Goal: Task Accomplishment & Management: Manage account settings

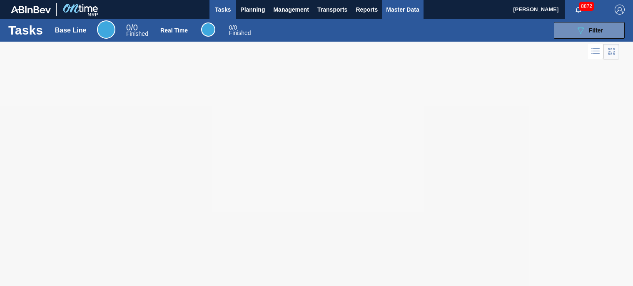
click at [407, 9] on span "Master Data" at bounding box center [402, 10] width 33 height 10
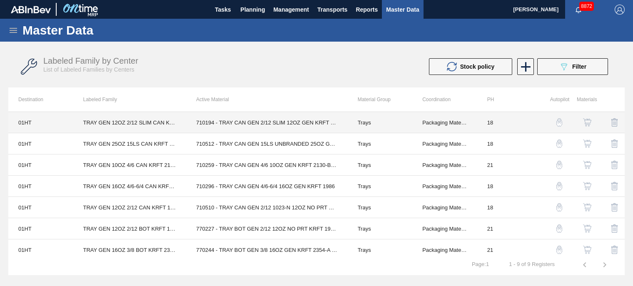
click at [425, 120] on td "Packaging Materials" at bounding box center [444, 122] width 65 height 21
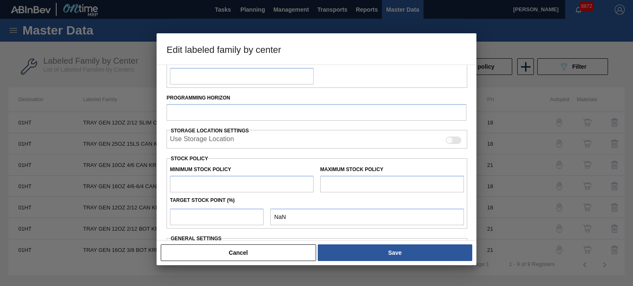
type input "Trays"
type input "TRAY GEN 12OZ 2/12 SLIM CAN KRFT 1724-C"
type input "01HT - Houston Brewery"
type input "0"
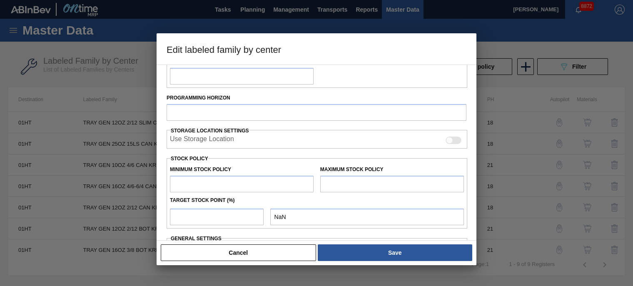
type input "18"
type input "43,054"
type input "782,952"
type input "25"
type input "228,029"
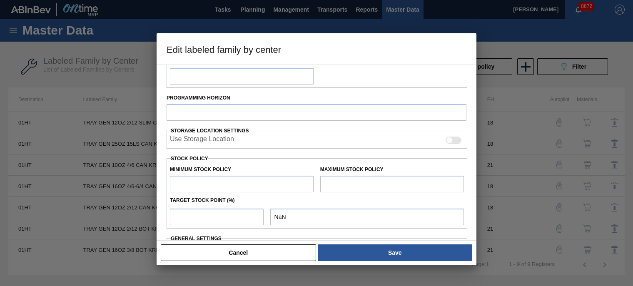
checkbox input "true"
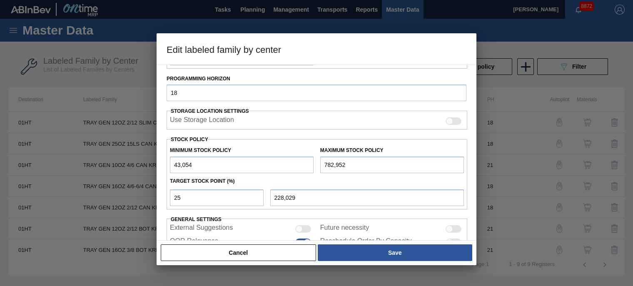
drag, startPoint x: 162, startPoint y: 230, endPoint x: 210, endPoint y: 206, distance: 53.3
click at [162, 230] on div "Material Group Trays Family Trays Labeled Family TRAY GEN 12OZ 2/12 SLIM CAN KR…" at bounding box center [317, 153] width 320 height 176
drag, startPoint x: 208, startPoint y: 165, endPoint x: 122, endPoint y: 164, distance: 86.7
click at [122, 164] on div "Edit labeled family by center Material Group Trays Family Trays Labeled Family …" at bounding box center [316, 143] width 633 height 286
type input "1"
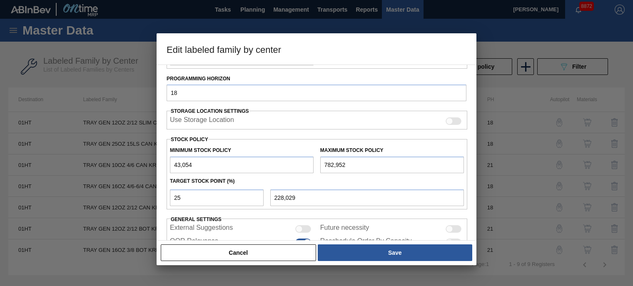
type input "195,739"
type input "10"
type input "195,746"
type input "100"
type input "195,813"
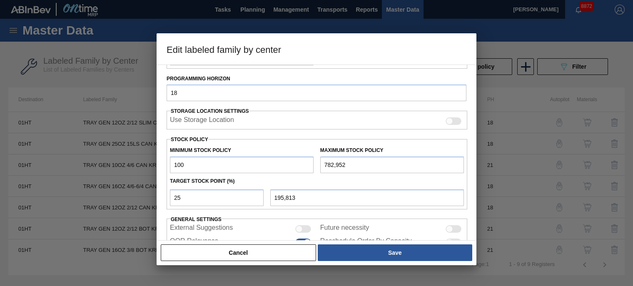
type input "100"
type input "3"
type input "76"
type input "30"
type input "83"
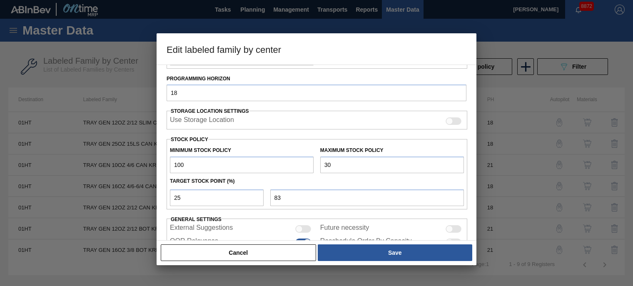
type input "300"
type input "150"
type input "3,000"
type input "825"
type input "3,000"
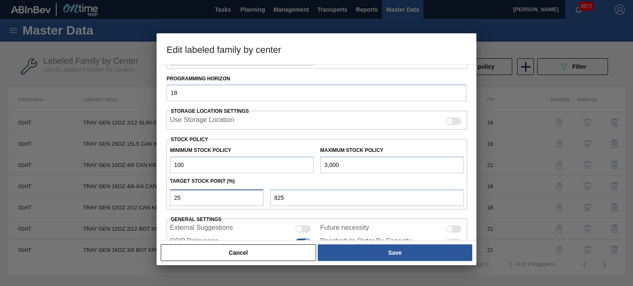
type input "1"
type input "129"
type input "10"
type input "390"
type input "10"
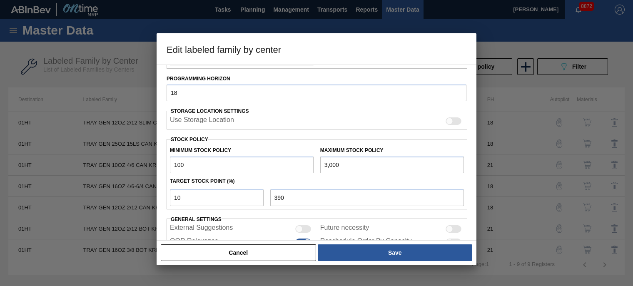
drag, startPoint x: 218, startPoint y: 167, endPoint x: 122, endPoint y: 168, distance: 96.3
click at [122, 168] on div "Edit labeled family by center Material Group Trays Family Trays Labeled Family …" at bounding box center [316, 143] width 633 height 286
type input "4"
type input "304"
type input "43"
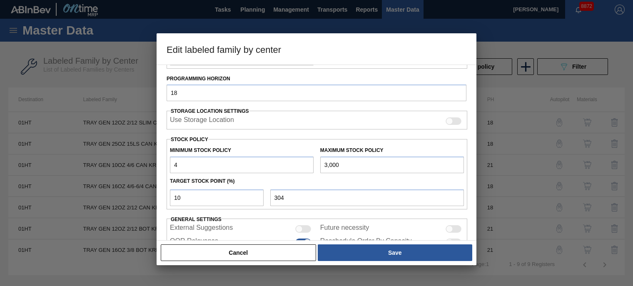
type input "339"
type input "430"
type input "687"
type input "4,305"
type input "4,175"
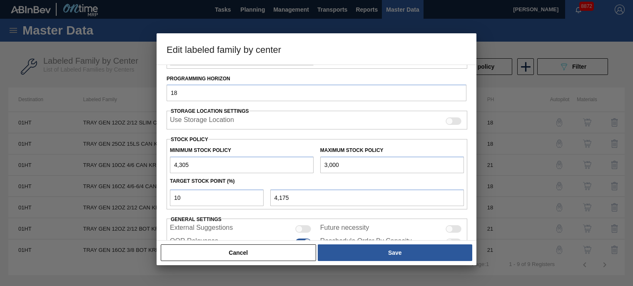
type input "43,054"
type input "39,049"
type input "43,054"
drag, startPoint x: 362, startPoint y: 165, endPoint x: 288, endPoint y: 161, distance: 73.4
click at [288, 161] on div "Minimum Stock Policy 43,054 Maximum Stock Policy 3,000" at bounding box center [317, 157] width 301 height 31
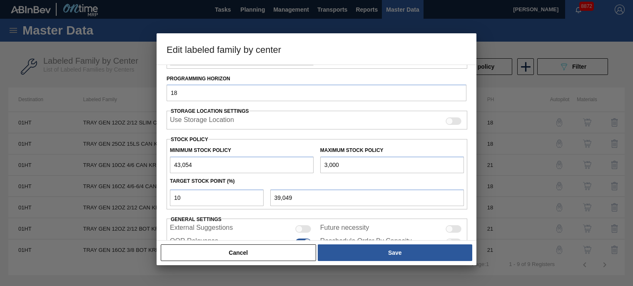
type input "7"
type input "38,749"
type input "78"
type input "38,756"
type input "782"
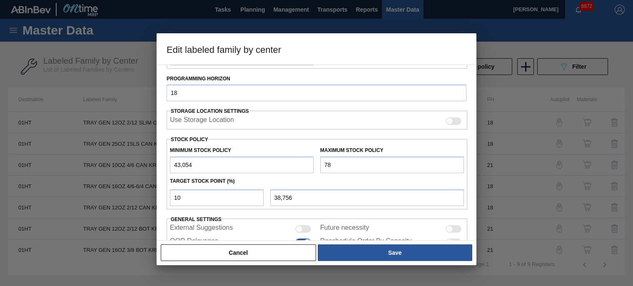
type input "38,827"
type input "7,829"
type input "39,532"
type input "78,295"
type input "46,578"
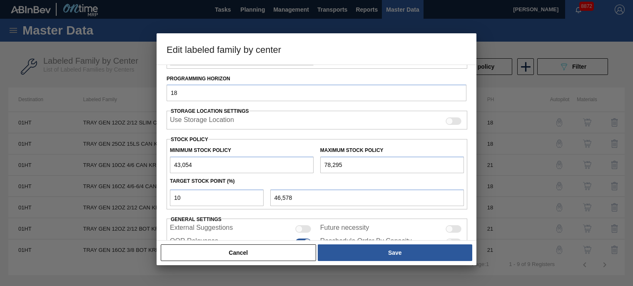
type input "782,952"
type input "117,044"
type input "782,952"
drag, startPoint x: 205, startPoint y: 199, endPoint x: 142, endPoint y: 202, distance: 63.4
click at [142, 202] on div "Edit labeled family by center Material Group Trays Family Trays Labeled Family …" at bounding box center [316, 143] width 633 height 286
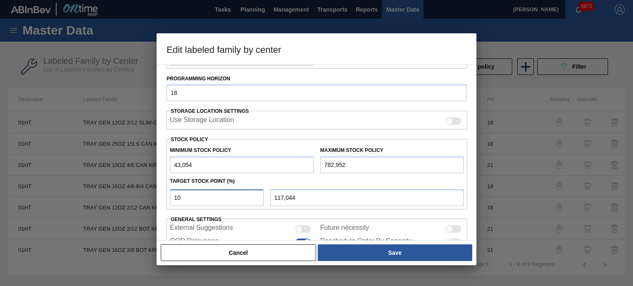
type input "2"
type input "57,852"
type input "25"
type input "228,029"
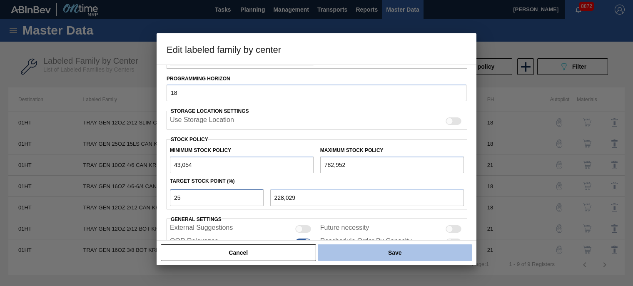
type input "25"
click at [351, 256] on button "Save" at bounding box center [395, 253] width 155 height 17
